Goal: Task Accomplishment & Management: Manage account settings

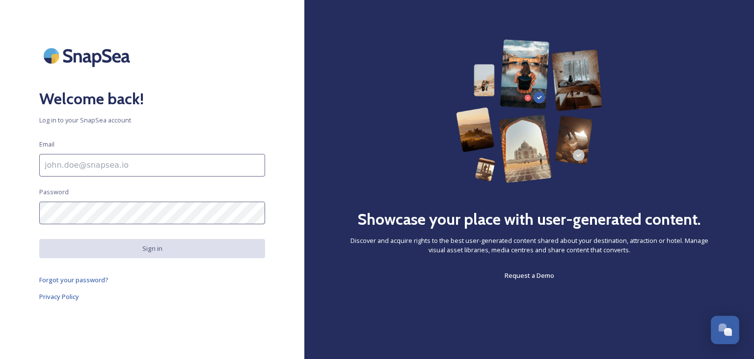
click at [180, 99] on h2 "Welcome back!" at bounding box center [152, 99] width 226 height 24
click at [85, 163] on input at bounding box center [152, 165] width 226 height 23
type input "jennifer.brassington@staffsmoorlands.gov.uk"
click at [206, 166] on input "jennifer.brassington@staffsmoorlands.gov.uk" at bounding box center [152, 165] width 226 height 23
drag, startPoint x: 206, startPoint y: 166, endPoint x: 47, endPoint y: 166, distance: 159.1
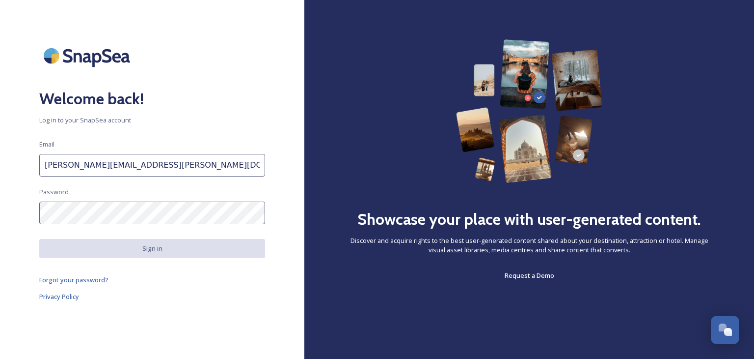
click at [47, 166] on input "jennifer.brassington@staffsmoorlands.gov.uk" at bounding box center [152, 165] width 226 height 23
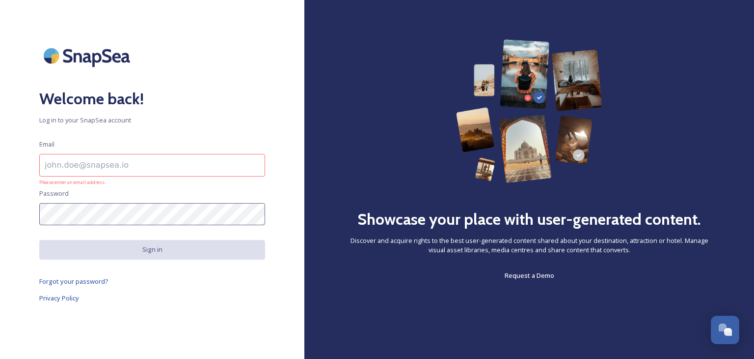
click at [112, 167] on input at bounding box center [152, 165] width 226 height 23
type input "tourism@staffsmoorlands.gov.uk"
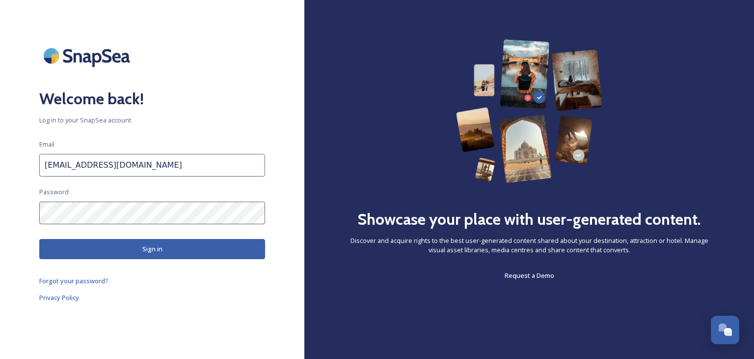
click at [160, 242] on button "Sign in" at bounding box center [152, 249] width 226 height 20
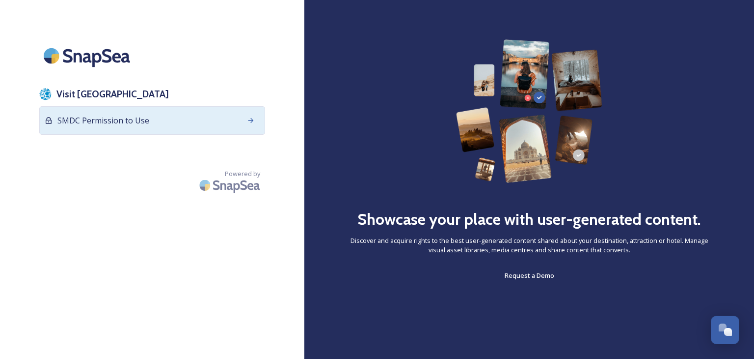
click at [149, 119] on div "SMDC Permission to Use" at bounding box center [152, 120] width 226 height 28
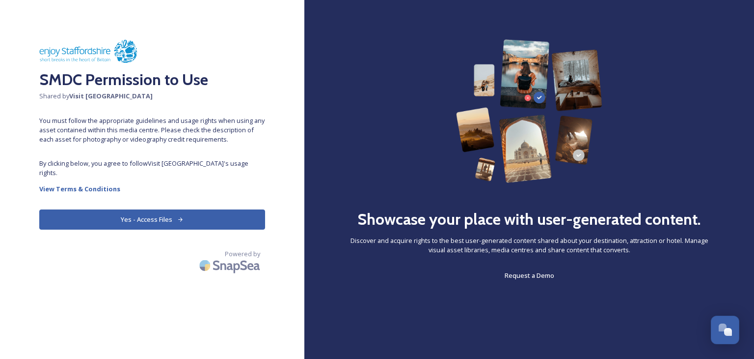
click at [137, 210] on button "Yes - Access Files" at bounding box center [152, 219] width 226 height 20
